Goal: Browse casually

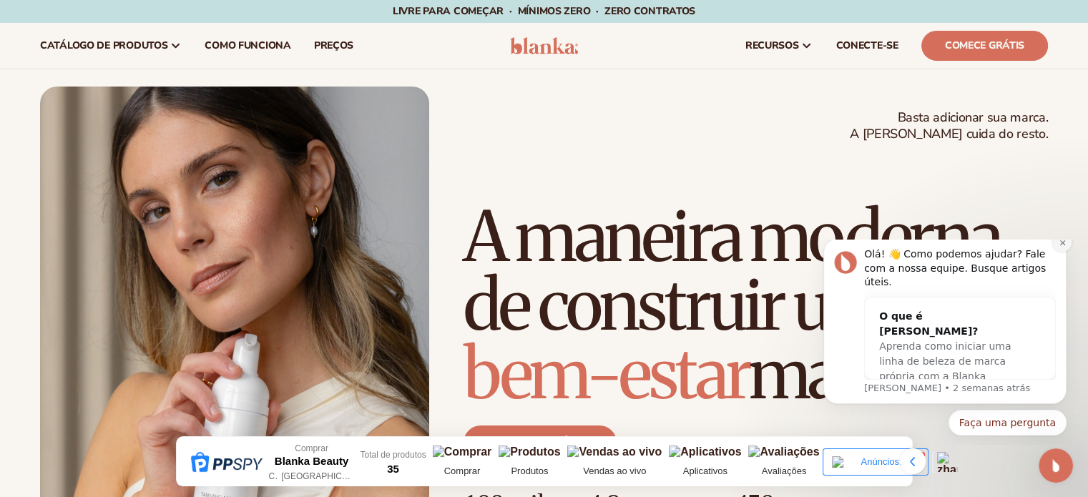
click at [1056, 252] on button "Descartar notificação" at bounding box center [1062, 242] width 19 height 19
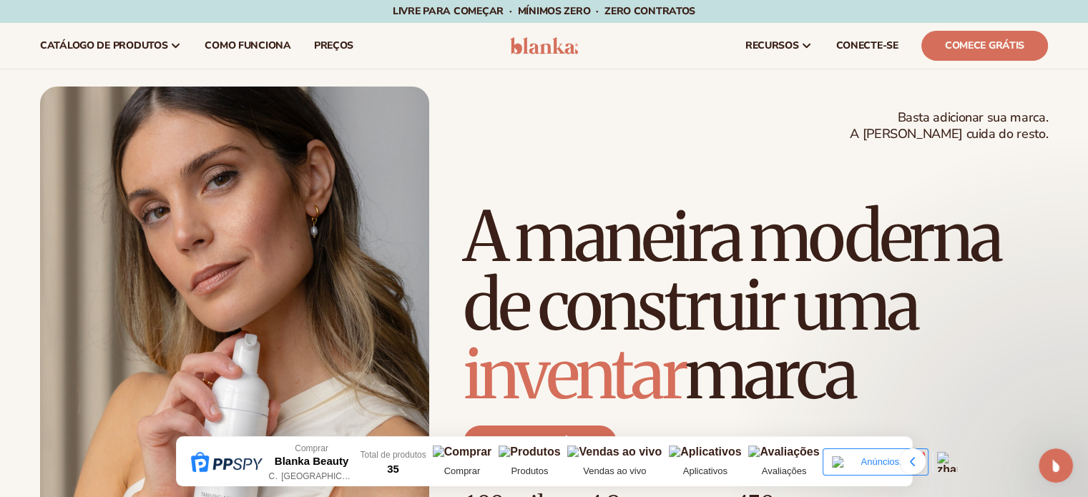
click at [913, 458] on icon at bounding box center [912, 461] width 5 height 9
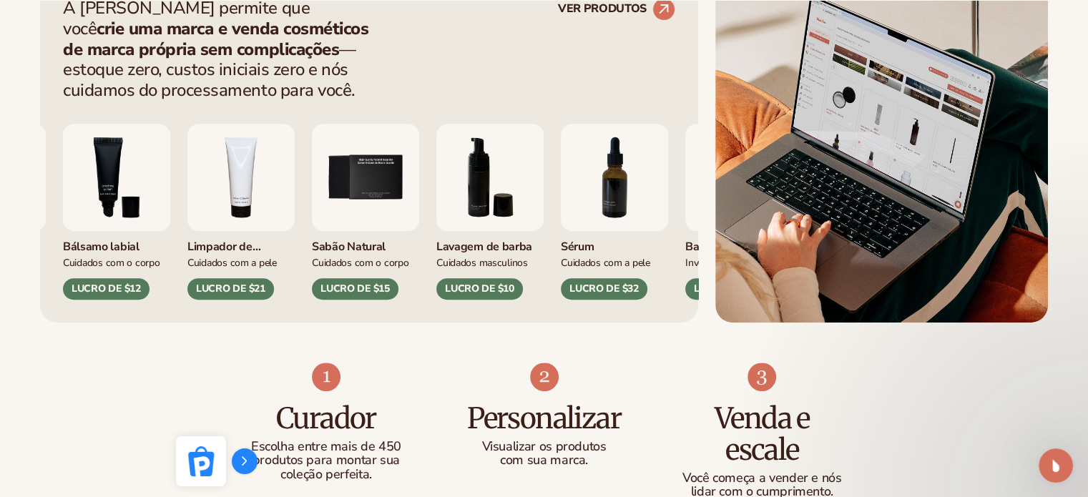
scroll to position [644, 0]
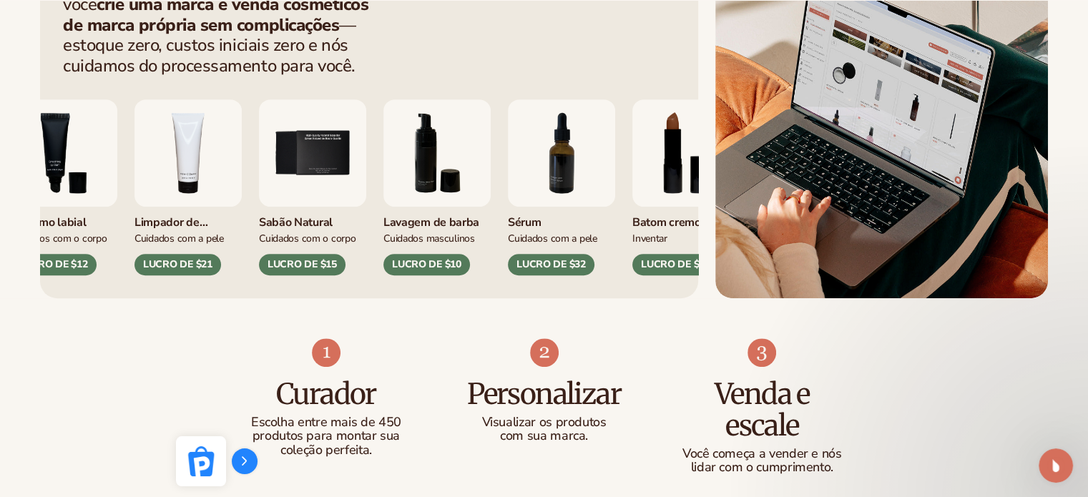
click at [353, 165] on div "Brilho labial Inventar LUCRO DE $16 Hidratante Cuidados com a pele LUCRO DE $17" at bounding box center [67, 187] width 612 height 176
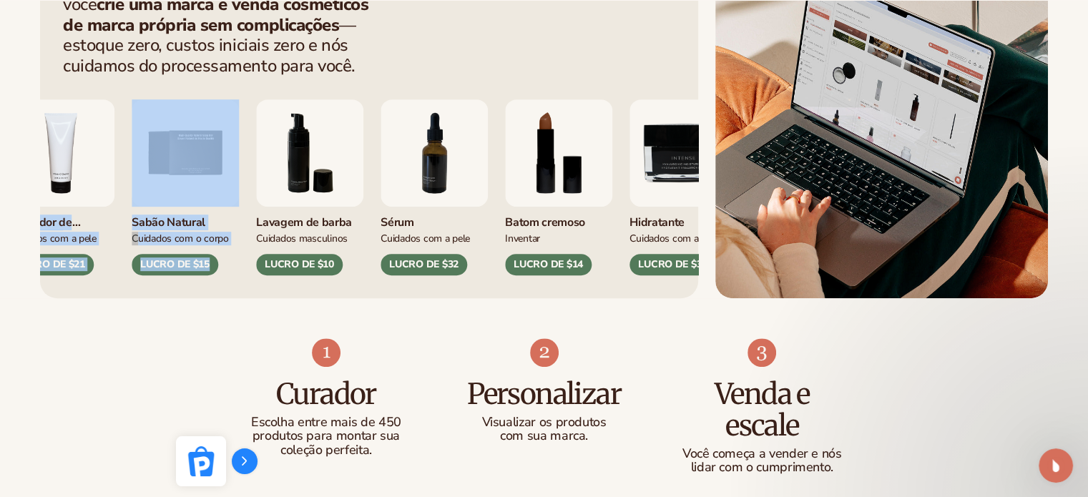
drag, startPoint x: 538, startPoint y: 157, endPoint x: 383, endPoint y: 159, distance: 154.5
click at [384, 159] on div "Brilho labial Inventar LUCRO DE $16 Hidratante Cuidados com a pele LUCRO DE $17…" at bounding box center [369, 176] width 612 height 199
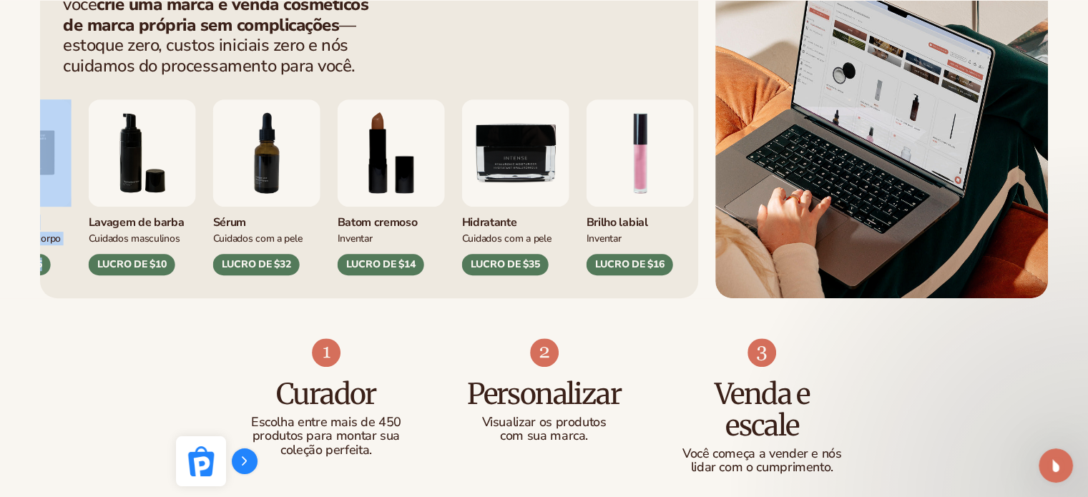
click at [372, 157] on img "8 / 9" at bounding box center [391, 152] width 107 height 107
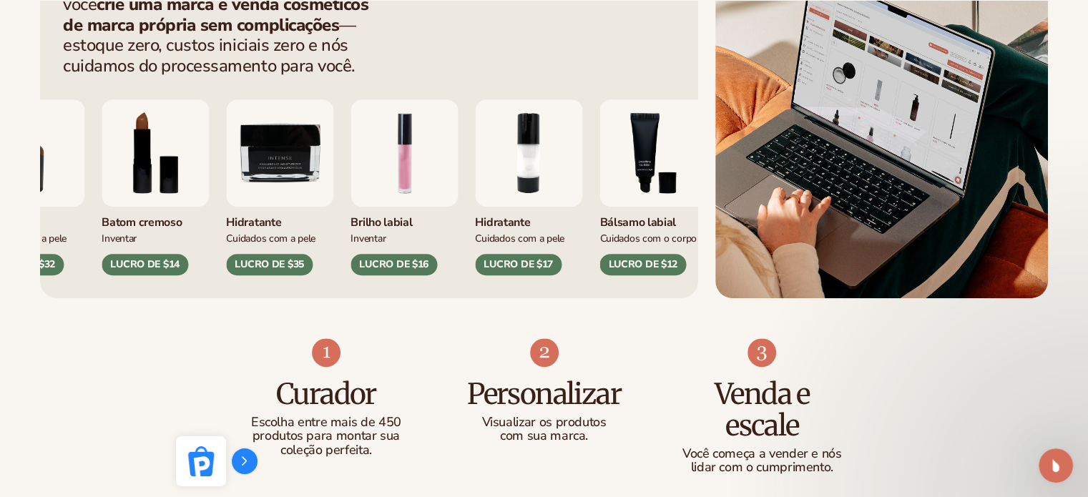
click at [318, 154] on div "Limpador de vitamina C Cuidados com a pele LUCRO DE $21 Sabão Natural Cuidados …" at bounding box center [369, 176] width 612 height 199
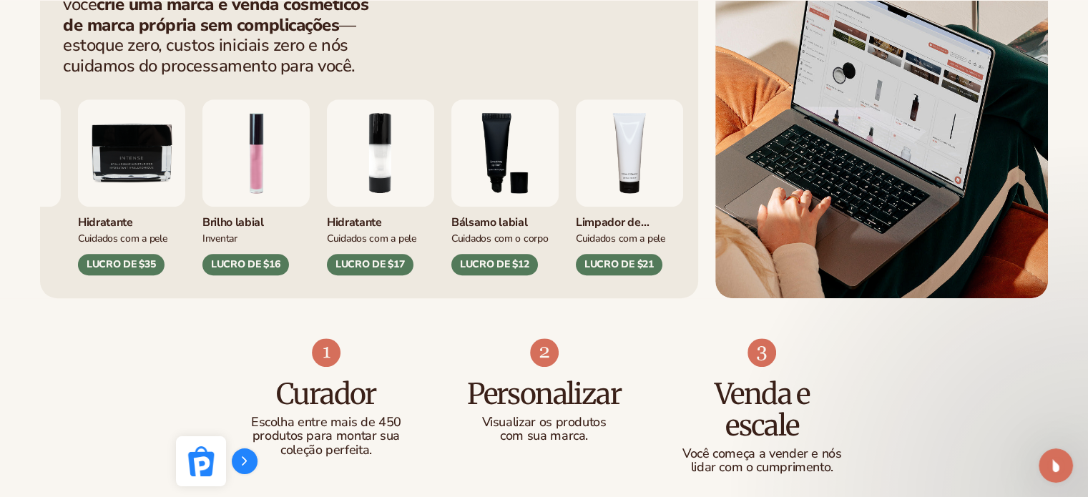
click at [327, 155] on img "2 / 9" at bounding box center [380, 152] width 107 height 107
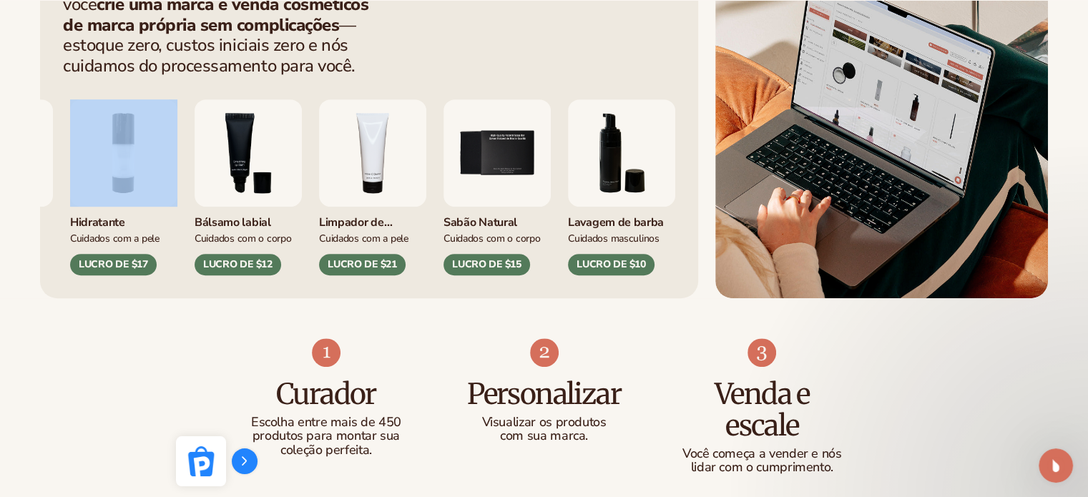
drag, startPoint x: 533, startPoint y: 157, endPoint x: 335, endPoint y: 153, distance: 198.1
click at [285, 157] on div "Sérum Cuidados com a pele LUCRO DE $32 Batom cremoso Inventar" at bounding box center [369, 176] width 612 height 199
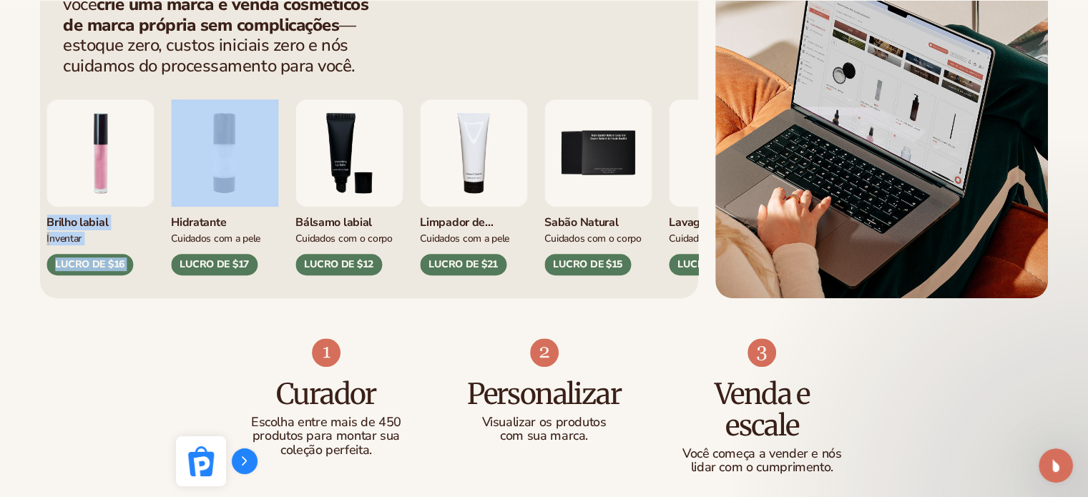
click at [544, 154] on img "5 / 9" at bounding box center [597, 152] width 107 height 107
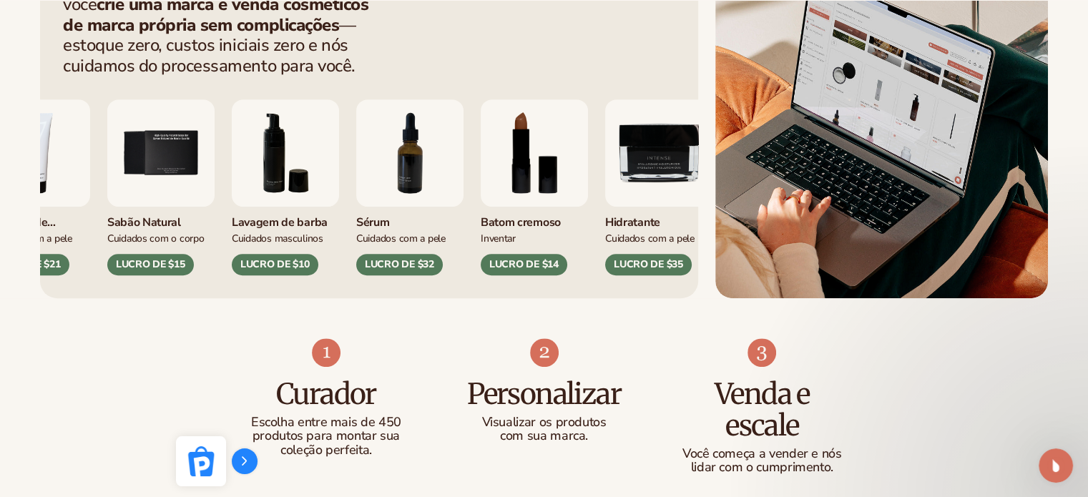
click at [370, 155] on img "7 / 9" at bounding box center [409, 152] width 107 height 107
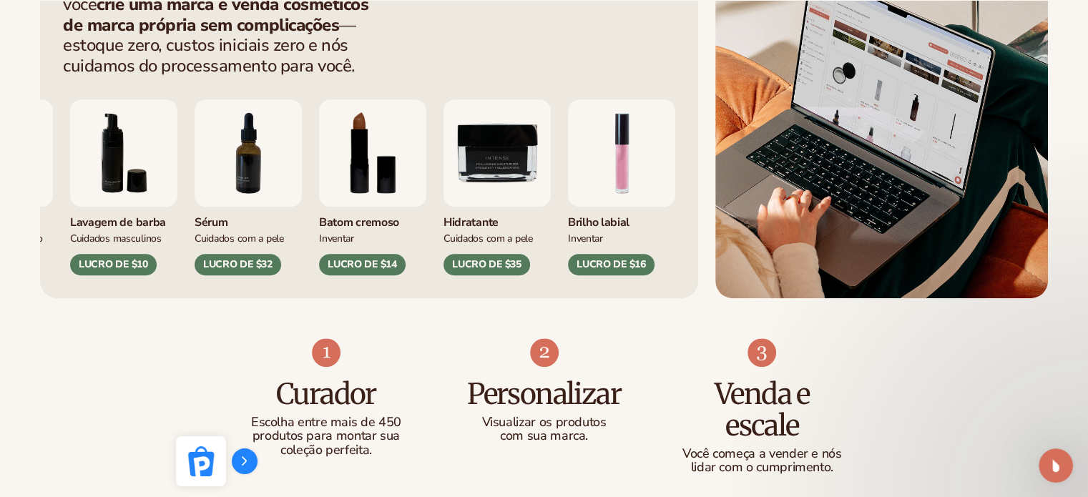
click at [443, 159] on img "9/9" at bounding box center [496, 152] width 107 height 107
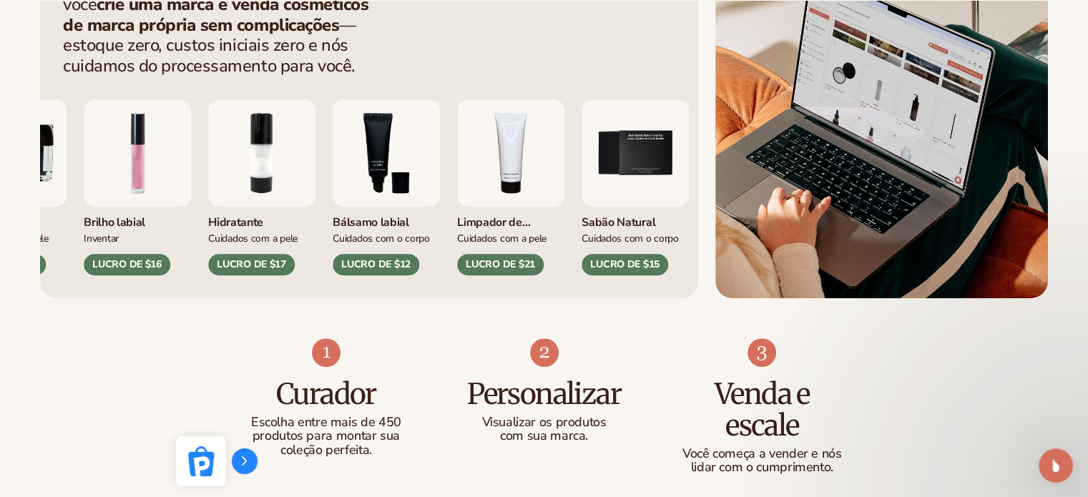
click at [333, 157] on img "3 / 9" at bounding box center [386, 152] width 107 height 107
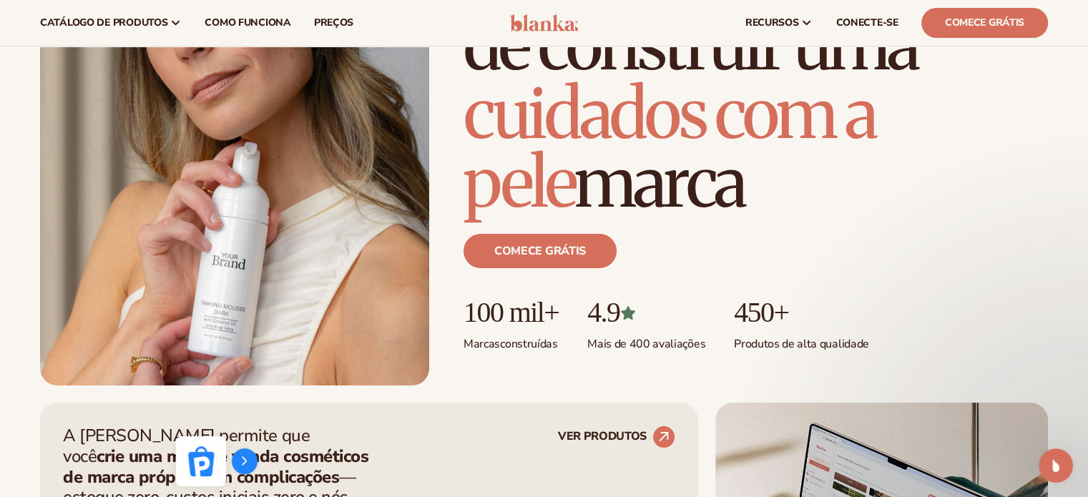
scroll to position [143, 0]
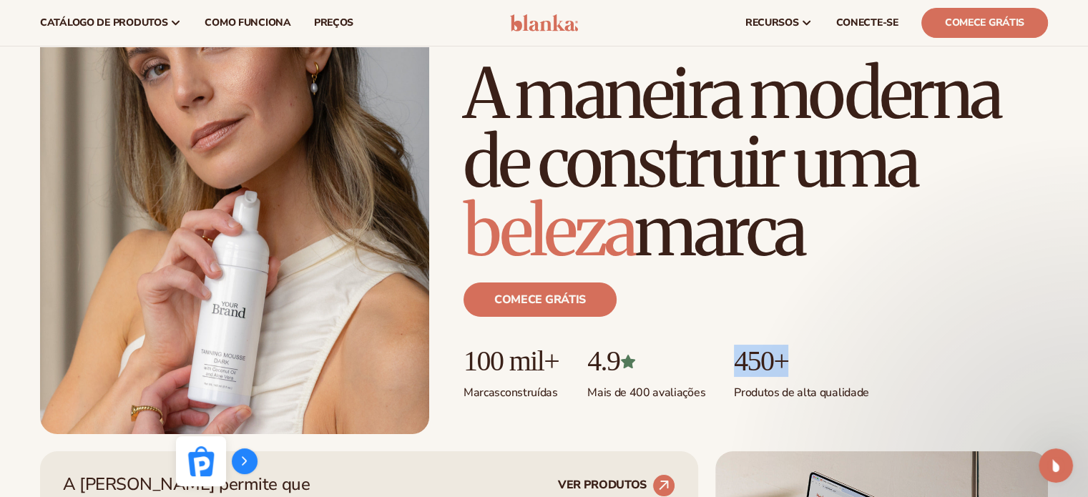
drag, startPoint x: 814, startPoint y: 362, endPoint x: 732, endPoint y: 363, distance: 81.5
click at [732, 363] on ul "100 mil+ Marcas construídas 4.9 Mais de 400 avaliações 450+ Produtos de alta qu…" at bounding box center [755, 372] width 584 height 55
click at [761, 368] on font "450+" at bounding box center [761, 361] width 54 height 32
click at [765, 363] on font "450+" at bounding box center [761, 361] width 54 height 32
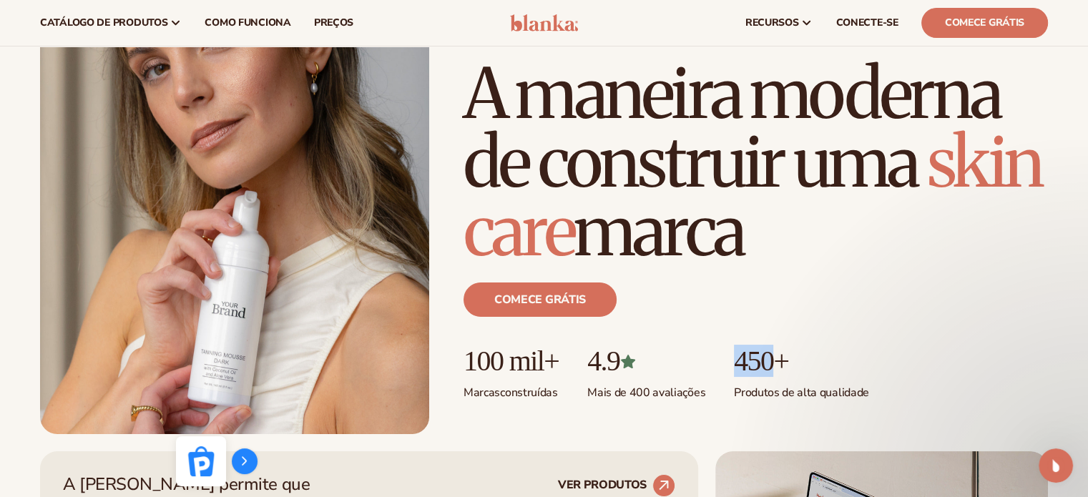
click at [765, 363] on font "450+" at bounding box center [761, 361] width 54 height 32
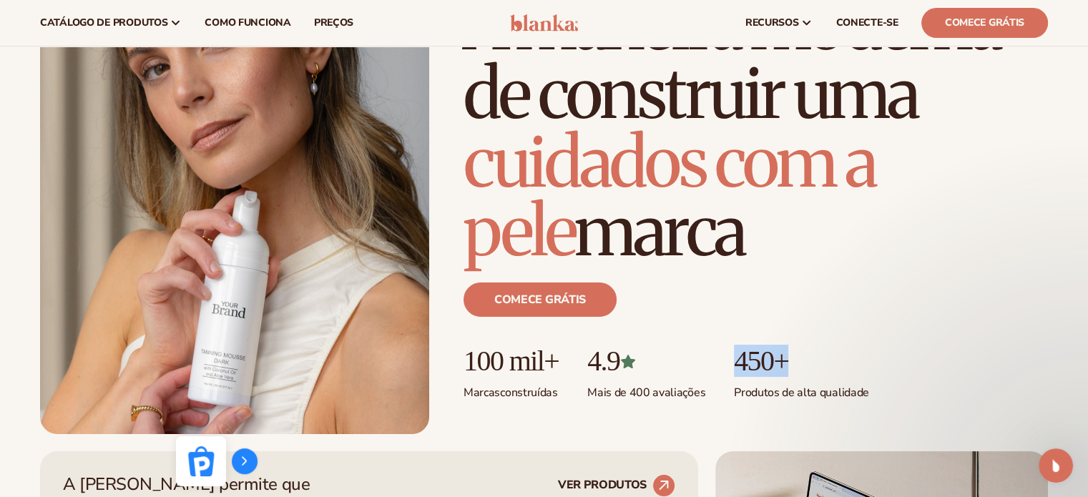
click at [765, 365] on font "450+" at bounding box center [761, 361] width 54 height 32
click at [767, 365] on font "450+" at bounding box center [761, 361] width 54 height 32
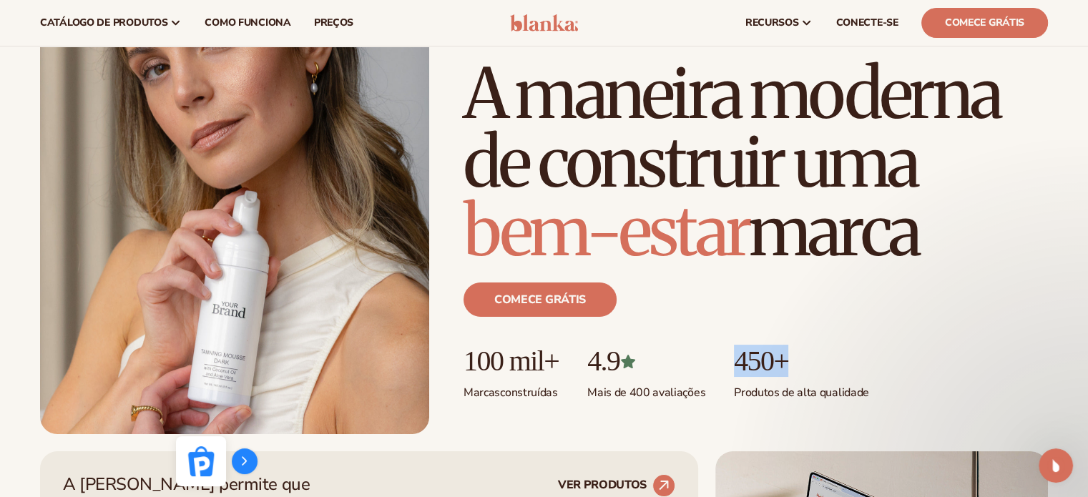
click at [770, 362] on font "450+" at bounding box center [761, 361] width 54 height 32
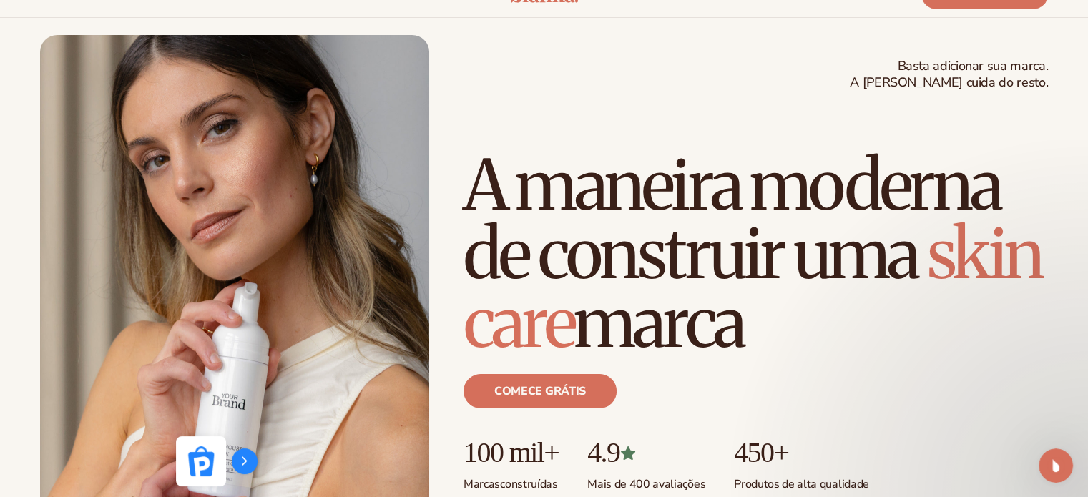
scroll to position [0, 0]
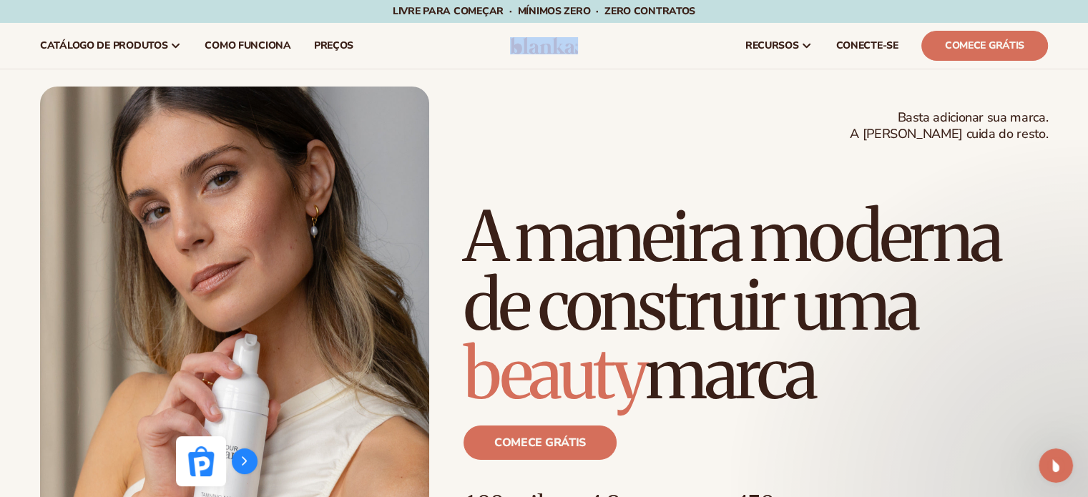
drag, startPoint x: 587, startPoint y: 48, endPoint x: 505, endPoint y: 48, distance: 82.2
click at [505, 48] on header "Carrinho catálogo de produtos" at bounding box center [544, 46] width 1088 height 46
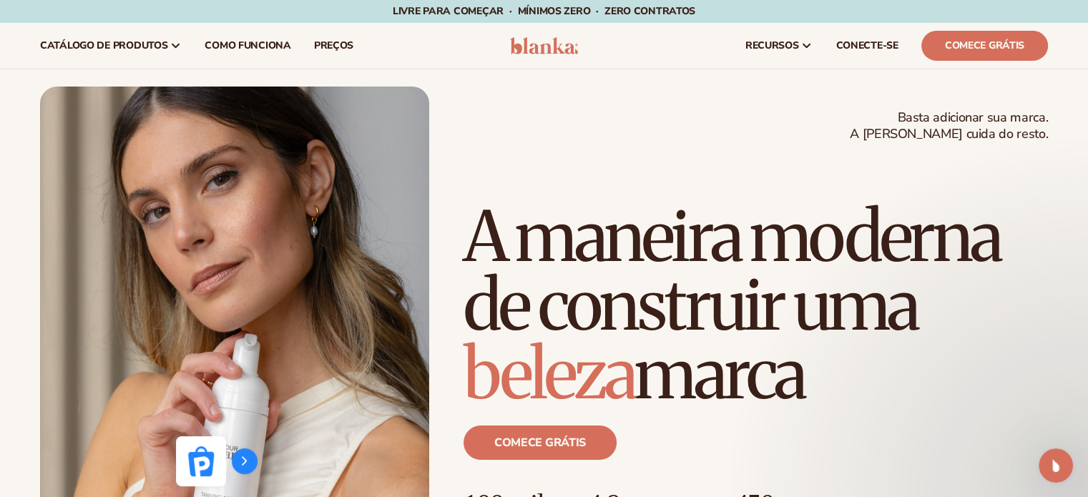
click at [493, 46] on nav "catálogo de produtos Produtos de marca própria" at bounding box center [262, 46] width 467 height 46
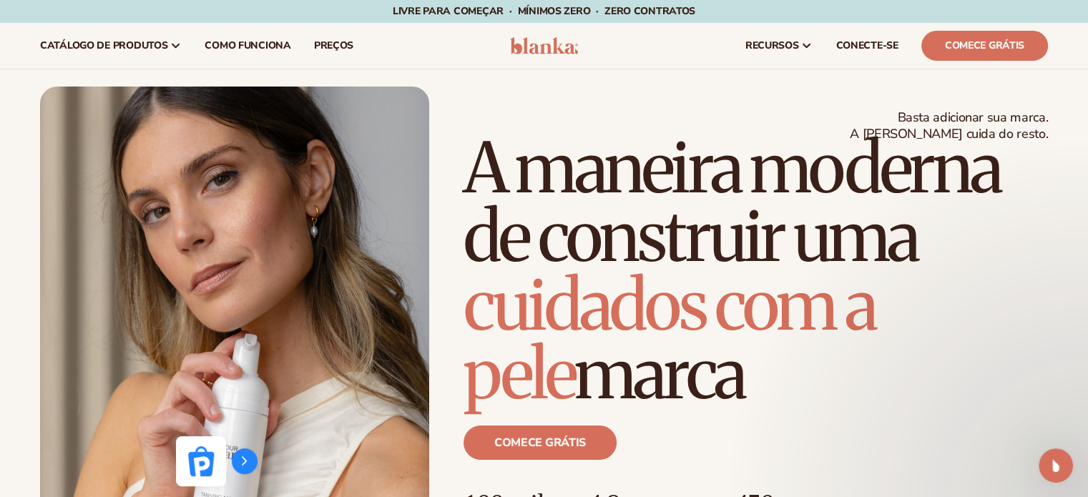
scroll to position [286, 0]
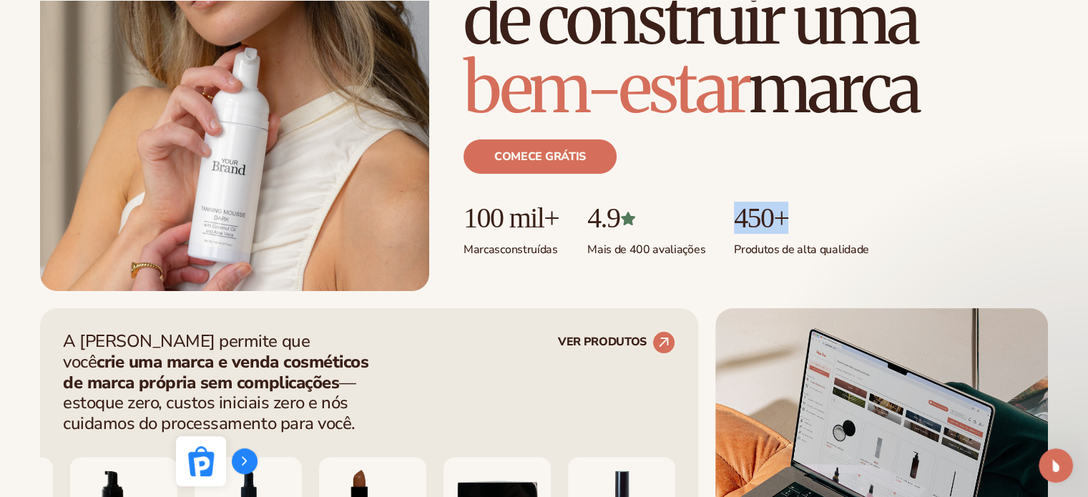
drag, startPoint x: 817, startPoint y: 225, endPoint x: 732, endPoint y: 220, distance: 84.6
click at [732, 220] on ul "100 mil+ Marcas construídas 4.9 Mais de 400 avaliações 450+ Produtos de alta qu…" at bounding box center [755, 229] width 584 height 55
click at [749, 220] on font "450+" at bounding box center [761, 218] width 54 height 32
drag, startPoint x: 841, startPoint y: 217, endPoint x: 735, endPoint y: 217, distance: 105.9
click at [727, 209] on ul "100 mil+ Marcas construídas 4.9 Mais de 400 avaliações 450+ Produtos de alta qu…" at bounding box center [755, 229] width 584 height 55
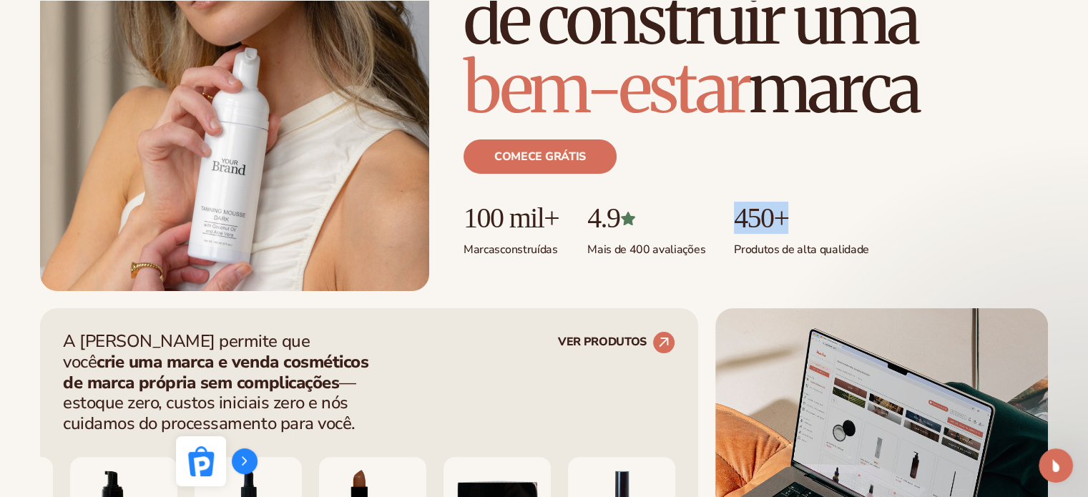
click at [742, 219] on font "450+" at bounding box center [761, 218] width 54 height 32
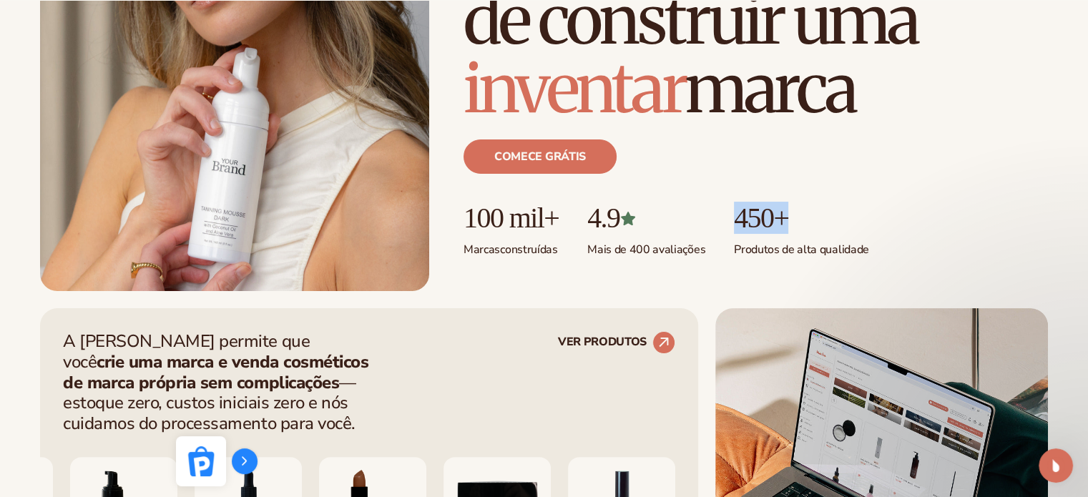
drag, startPoint x: 806, startPoint y: 222, endPoint x: 722, endPoint y: 220, distance: 83.7
click at [722, 220] on ul "100 mil+ Marcas construídas 4.9 Mais de 400 avaliações 450+ Produtos de alta qu…" at bounding box center [755, 229] width 584 height 55
click at [748, 230] on font "450+" at bounding box center [761, 218] width 54 height 32
click at [767, 227] on font "450+" at bounding box center [761, 218] width 54 height 32
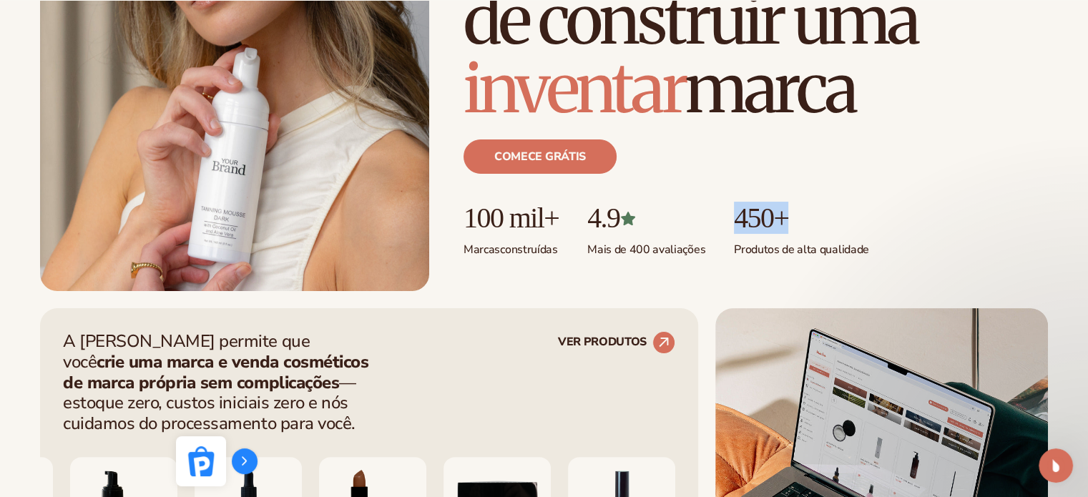
click at [767, 227] on font "450+" at bounding box center [761, 218] width 54 height 32
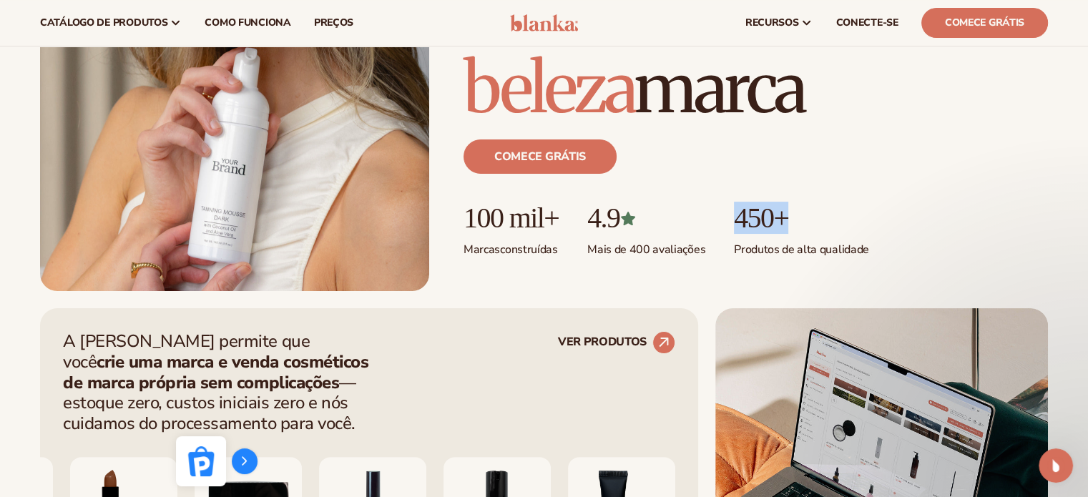
scroll to position [0, 0]
